Goal: Transaction & Acquisition: Purchase product/service

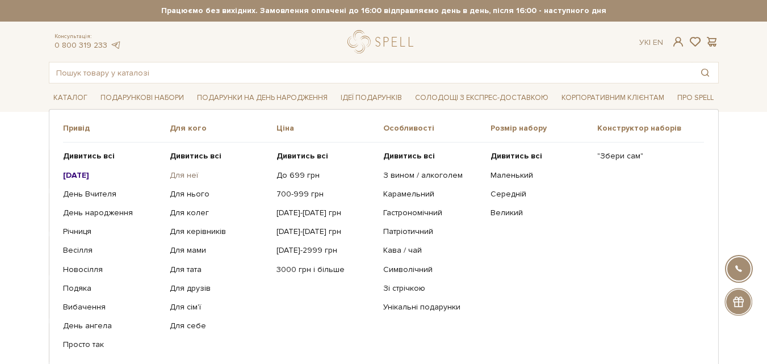
click at [180, 177] on link "Для неї" at bounding box center [219, 175] width 98 height 10
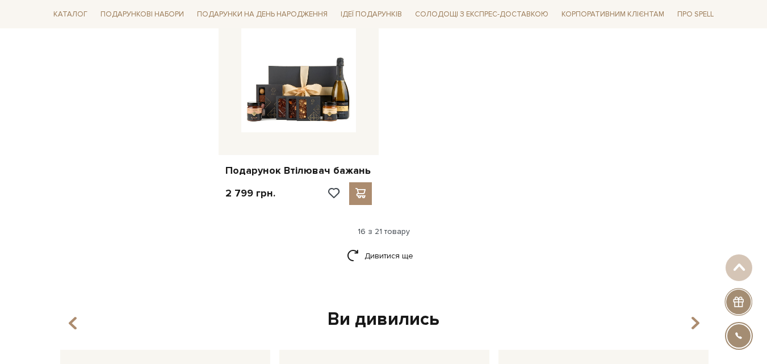
scroll to position [1419, 0]
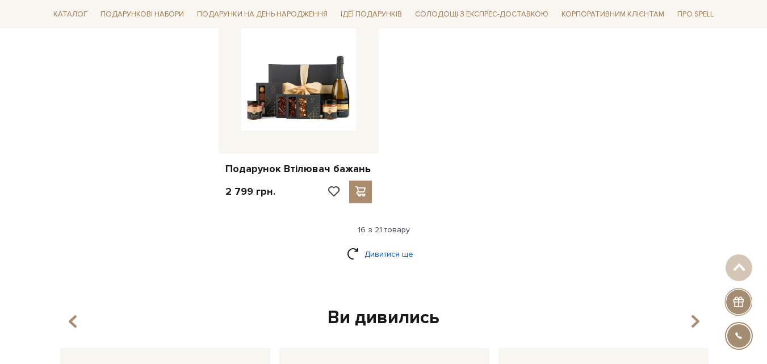
click at [363, 248] on link "Дивитися ще" at bounding box center [384, 254] width 74 height 20
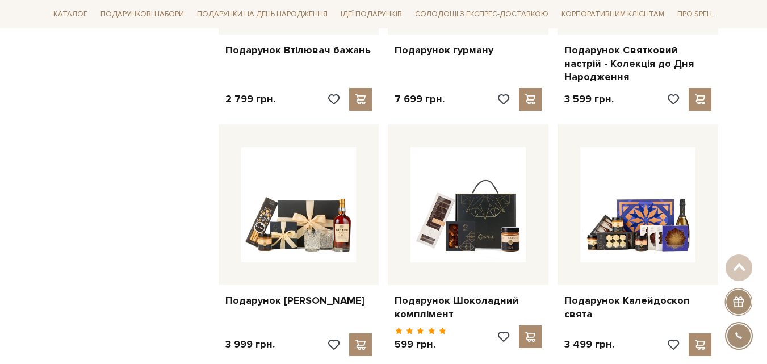
scroll to position [1475, 0]
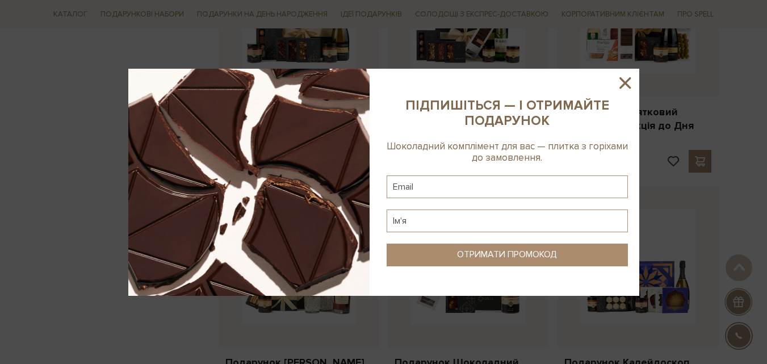
click at [628, 84] on icon at bounding box center [624, 82] width 19 height 19
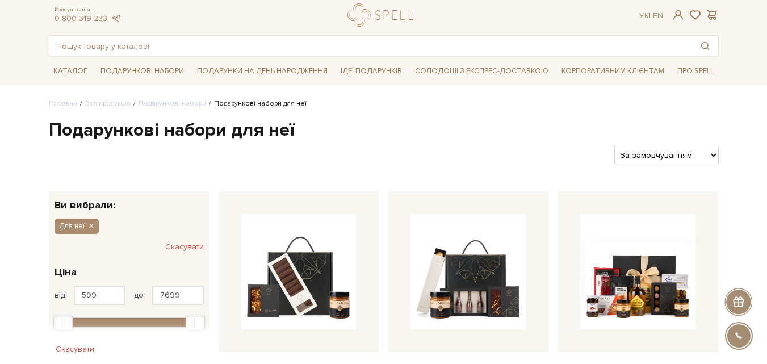
scroll to position [0, 0]
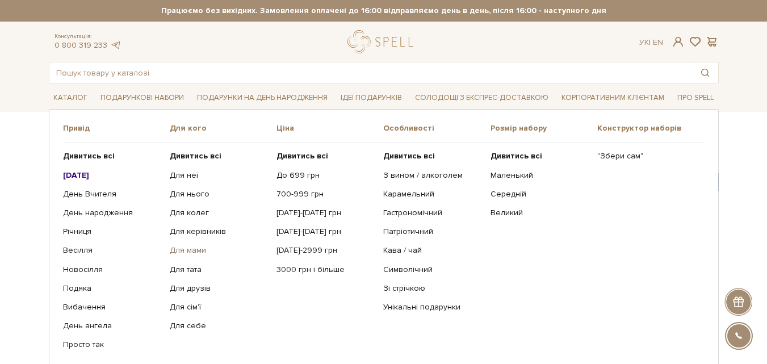
click at [194, 251] on link "Для мами" at bounding box center [219, 250] width 98 height 10
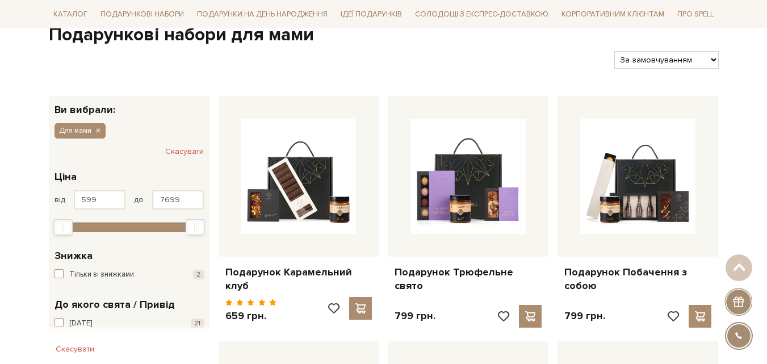
scroll to position [57, 0]
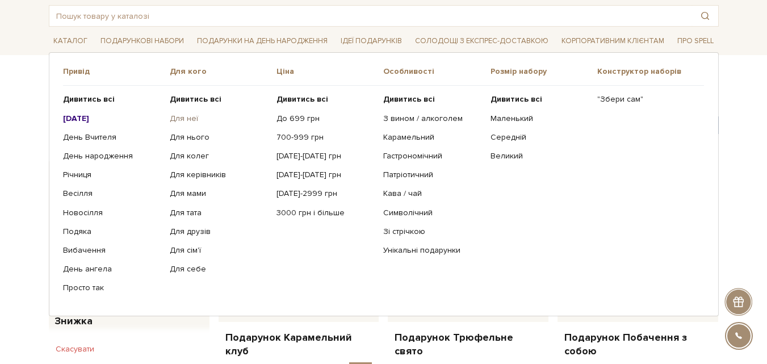
click at [184, 117] on link "Для неї" at bounding box center [219, 118] width 98 height 10
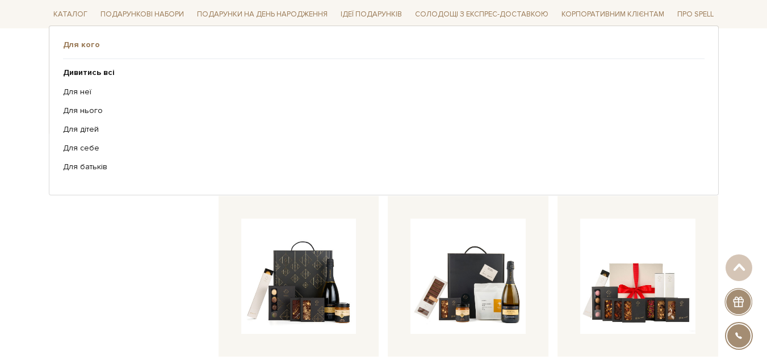
scroll to position [681, 0]
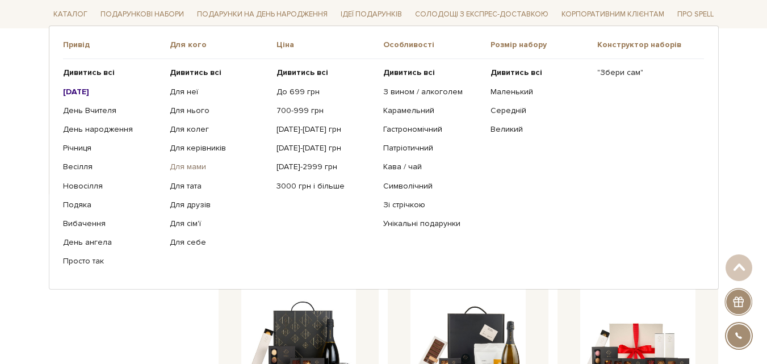
click at [195, 171] on link "Для мами" at bounding box center [219, 167] width 98 height 10
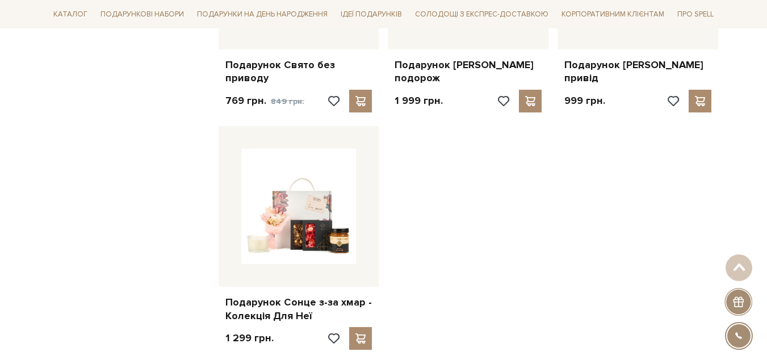
scroll to position [1305, 0]
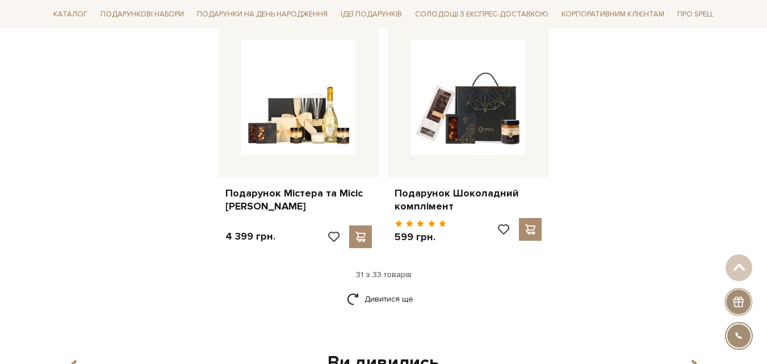
scroll to position [2667, 0]
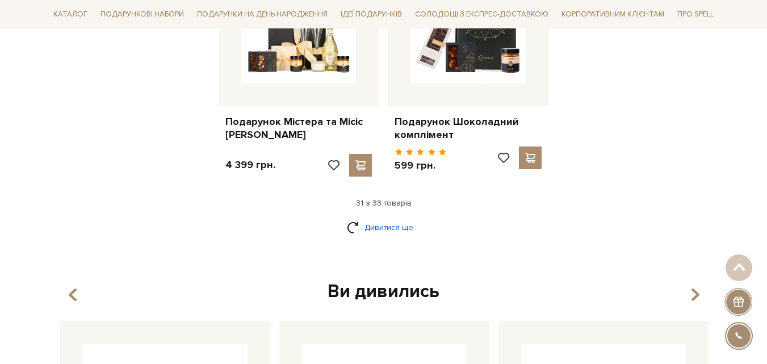
click at [388, 217] on link "Дивитися ще" at bounding box center [384, 227] width 74 height 20
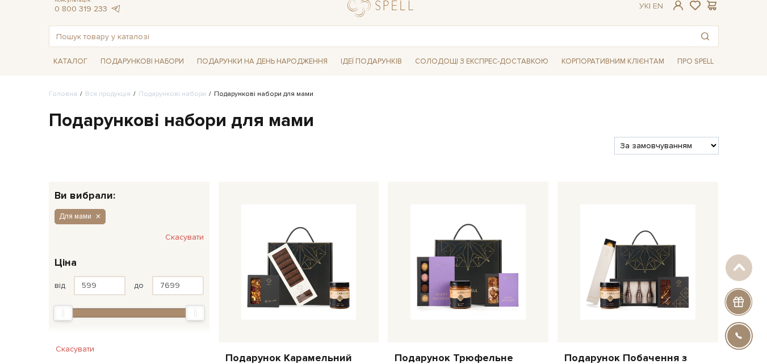
scroll to position [0, 0]
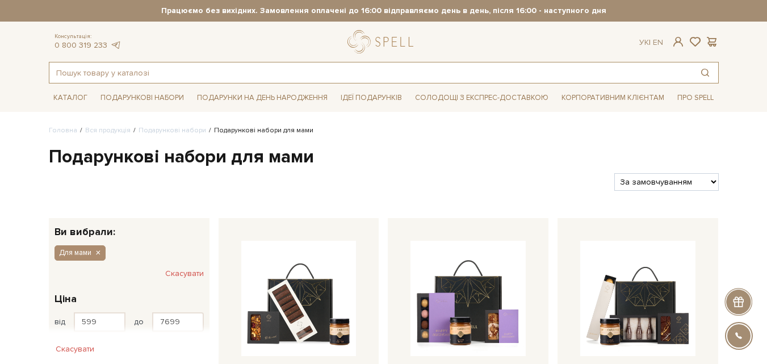
drag, startPoint x: 156, startPoint y: 67, endPoint x: 184, endPoint y: 46, distance: 35.3
click at [156, 66] on input "text" at bounding box center [370, 72] width 642 height 20
type input "о"
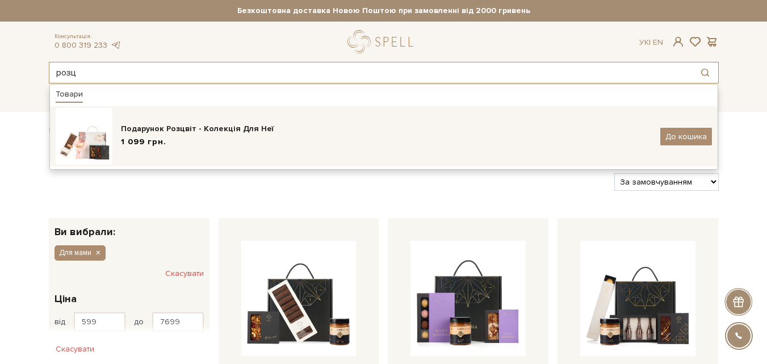
type input "розц"
click at [153, 132] on div "Подарунок Розцвіт - Колекція Для Неї" at bounding box center [386, 128] width 531 height 11
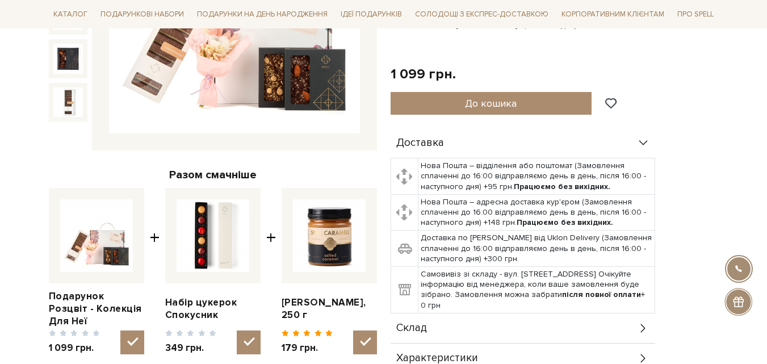
scroll to position [57, 0]
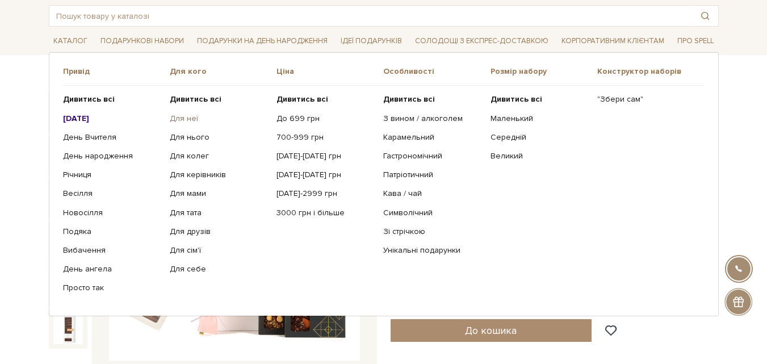
click at [184, 116] on link "Для неї" at bounding box center [219, 118] width 98 height 10
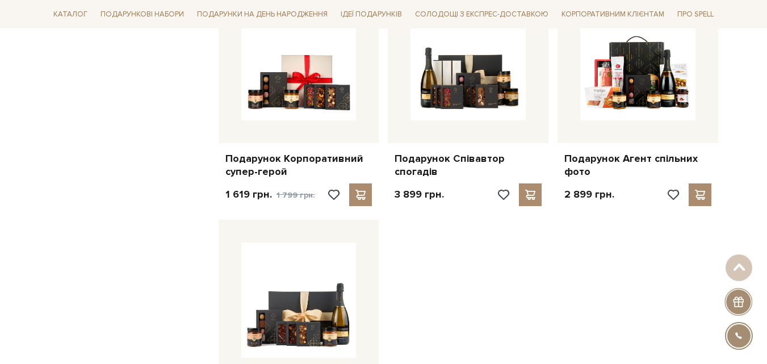
scroll to position [1475, 0]
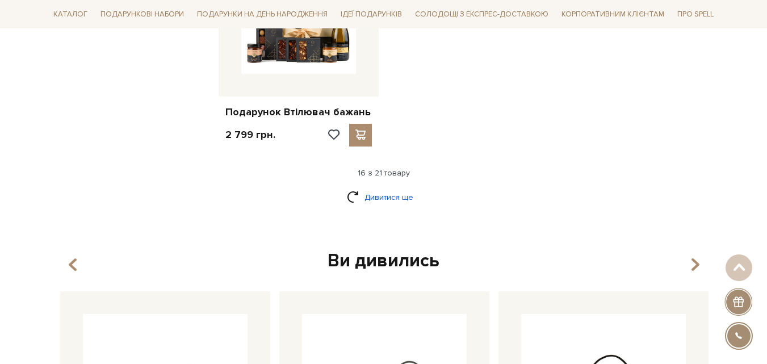
click at [373, 187] on link "Дивитися ще" at bounding box center [384, 197] width 74 height 20
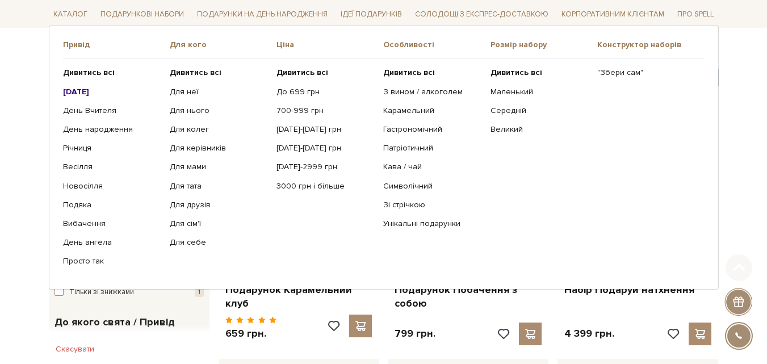
scroll to position [113, 0]
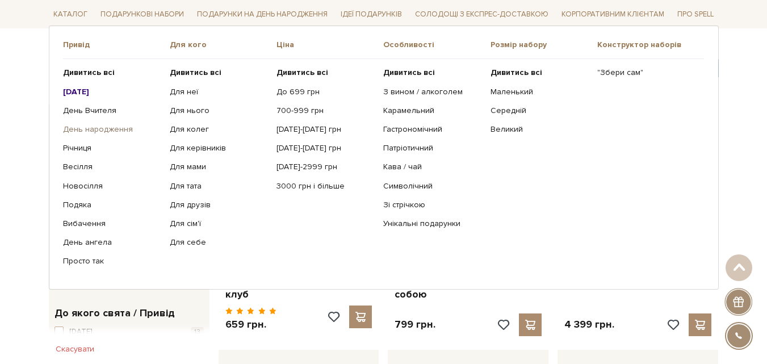
click at [78, 129] on link "День народження" at bounding box center [112, 129] width 98 height 10
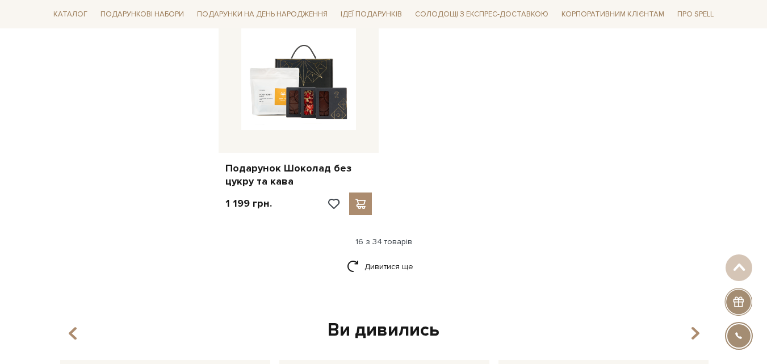
scroll to position [1419, 0]
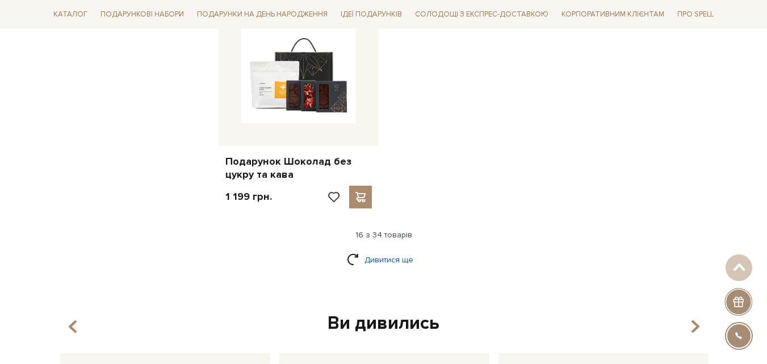
click at [376, 253] on link "Дивитися ще" at bounding box center [384, 260] width 74 height 20
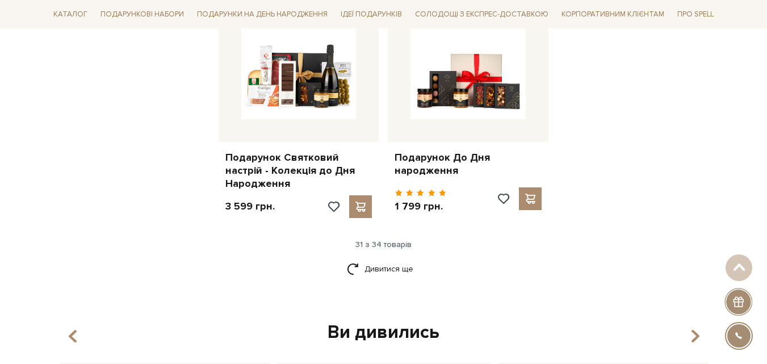
scroll to position [2610, 0]
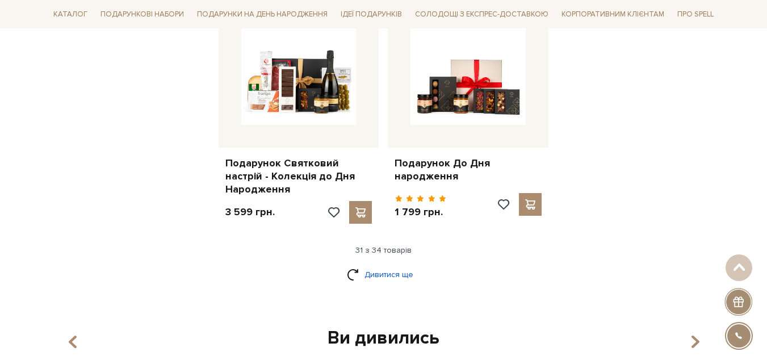
click at [360, 264] on link "Дивитися ще" at bounding box center [384, 274] width 74 height 20
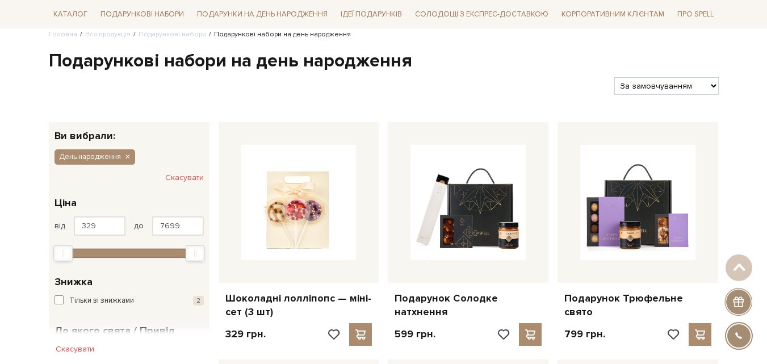
scroll to position [0, 0]
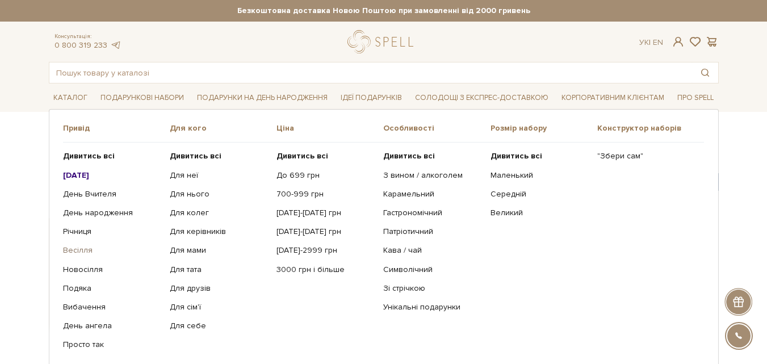
click at [84, 248] on link "Весілля" at bounding box center [112, 250] width 98 height 10
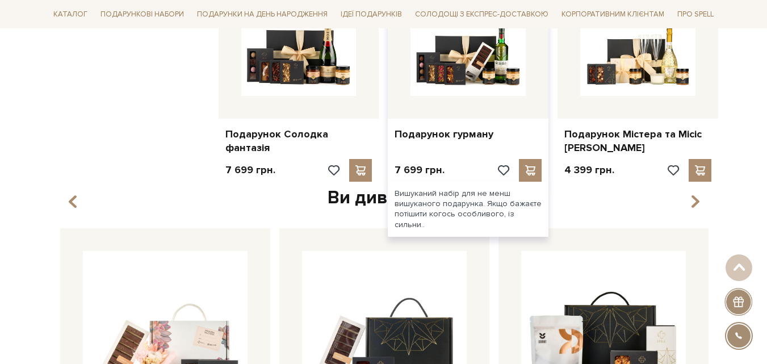
scroll to position [965, 0]
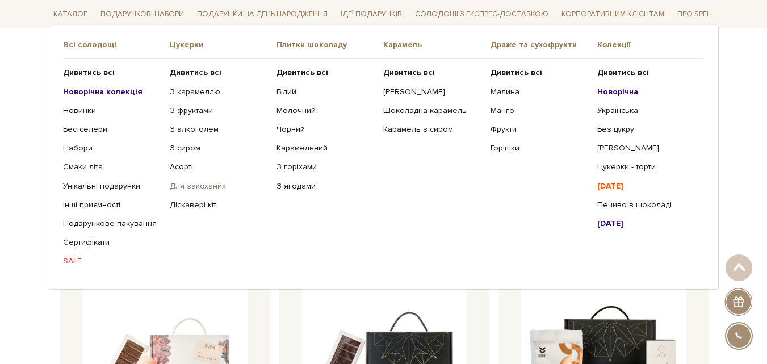
click at [186, 187] on link "Для закоханих" at bounding box center [219, 185] width 98 height 10
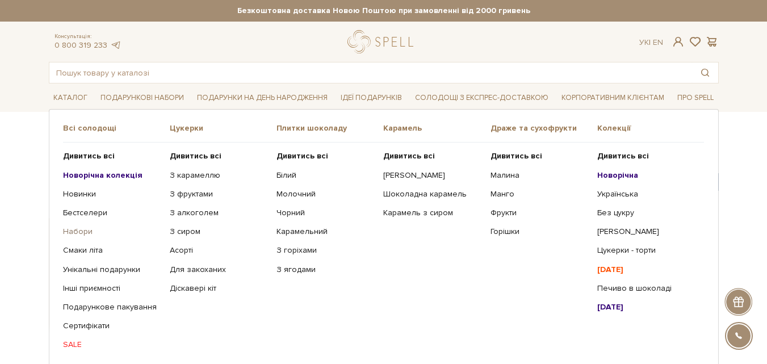
click at [78, 232] on link "Набори" at bounding box center [112, 231] width 98 height 10
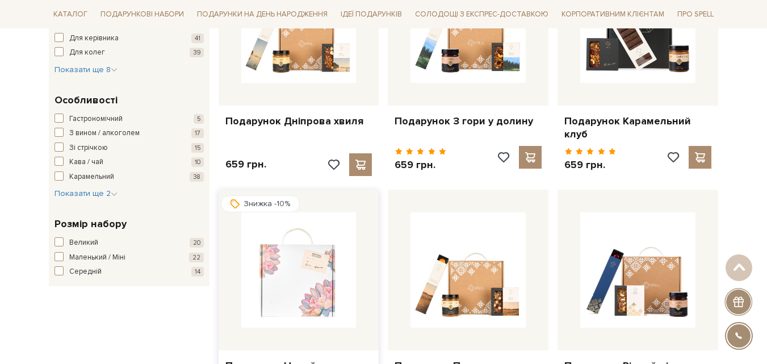
scroll to position [511, 0]
click at [310, 244] on img at bounding box center [298, 269] width 115 height 115
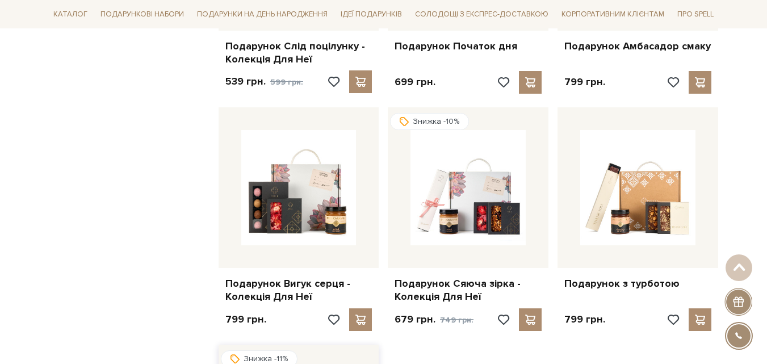
scroll to position [1135, 0]
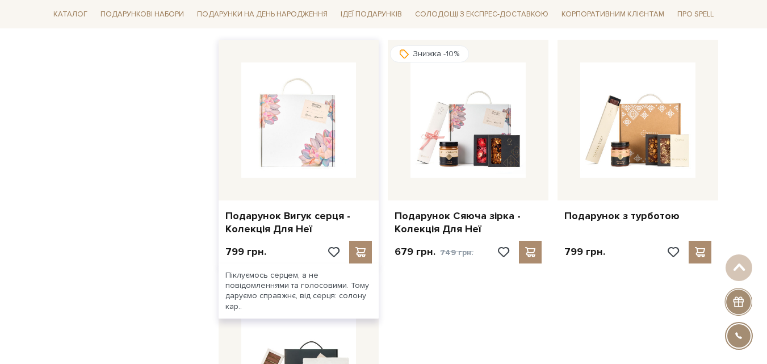
click at [297, 108] on img at bounding box center [298, 119] width 115 height 115
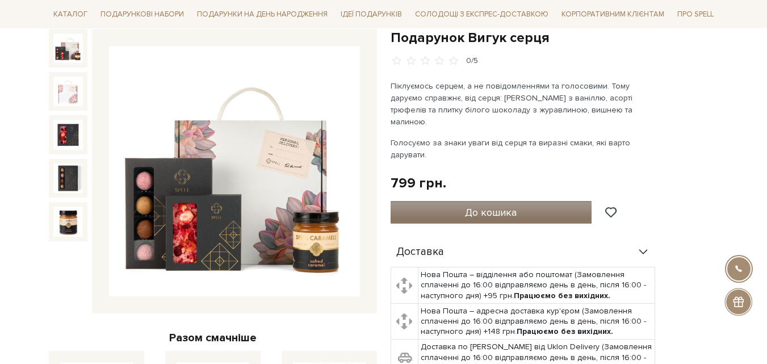
scroll to position [57, 0]
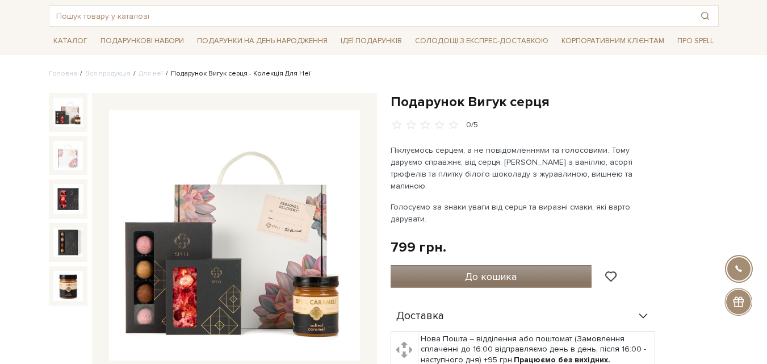
click at [491, 270] on span "До кошика" at bounding box center [491, 276] width 52 height 12
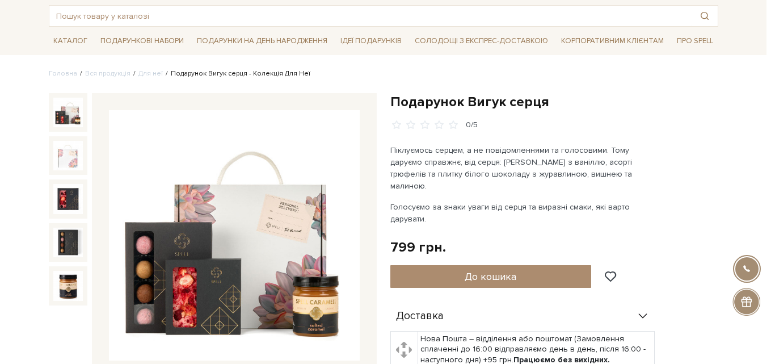
click at [171, 131] on div at bounding box center [387, 182] width 775 height 364
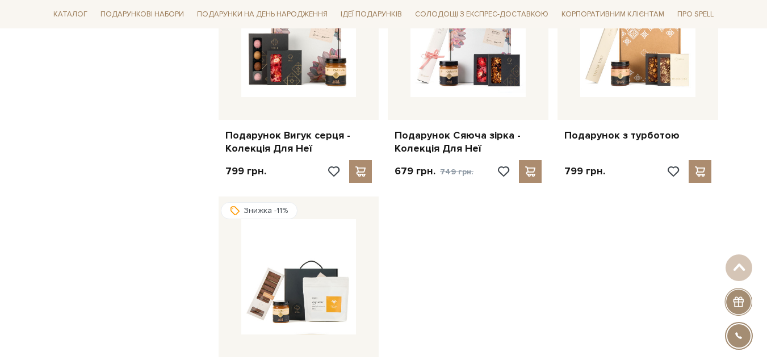
scroll to position [1362, 0]
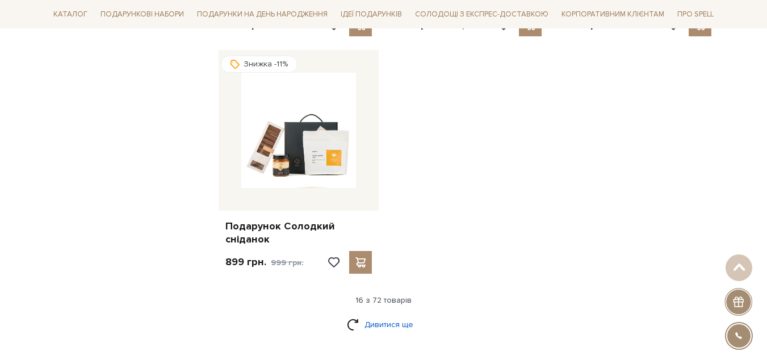
click at [380, 314] on link "Дивитися ще" at bounding box center [384, 324] width 74 height 20
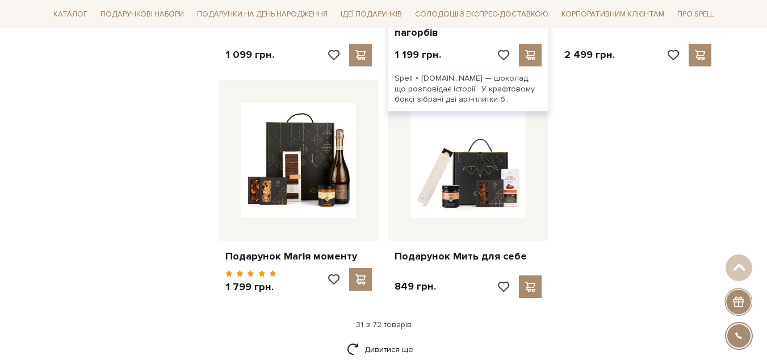
scroll to position [2554, 0]
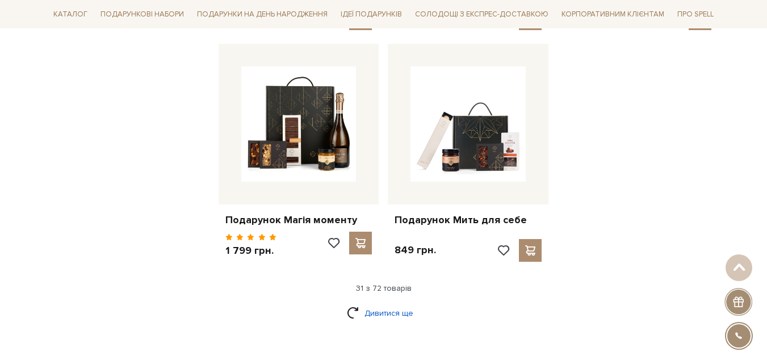
click at [376, 303] on link "Дивитися ще" at bounding box center [384, 313] width 74 height 20
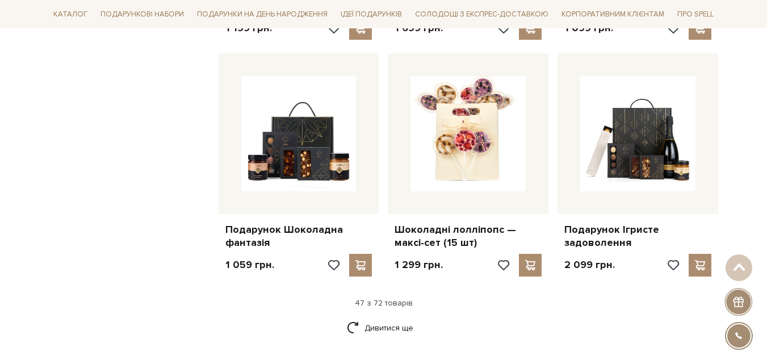
scroll to position [3915, 0]
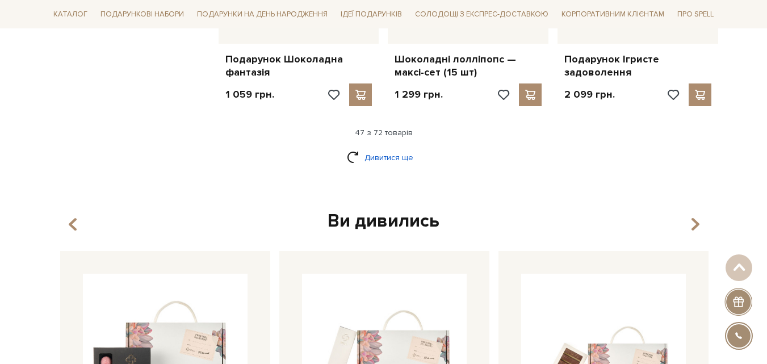
click at [393, 148] on link "Дивитися ще" at bounding box center [384, 158] width 74 height 20
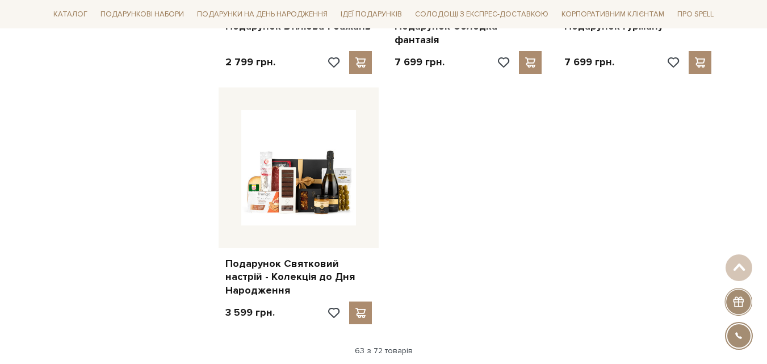
scroll to position [5164, 0]
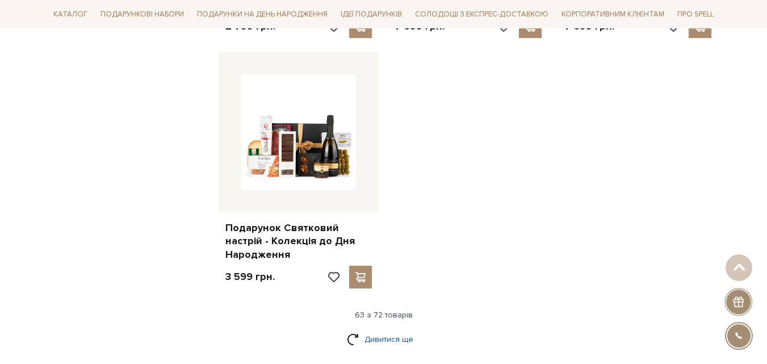
click at [382, 329] on link "Дивитися ще" at bounding box center [384, 339] width 74 height 20
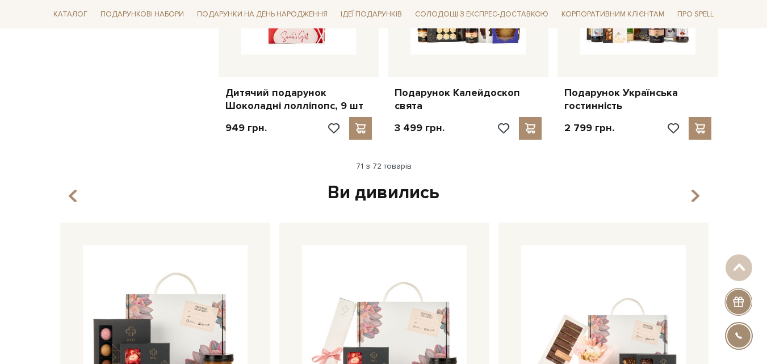
scroll to position [5788, 0]
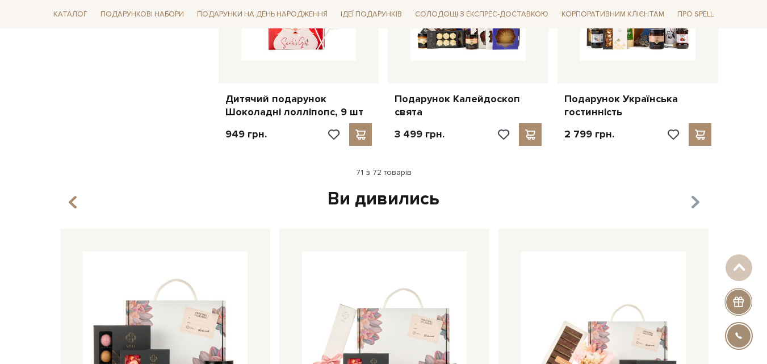
click at [696, 193] on icon "button" at bounding box center [694, 202] width 10 height 19
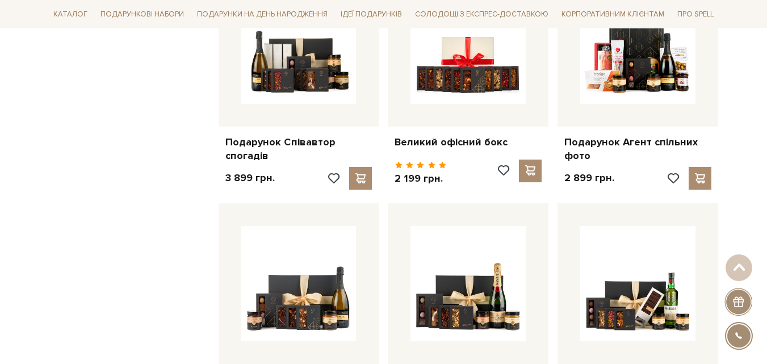
scroll to position [4767, 0]
